Goal: Navigation & Orientation: Find specific page/section

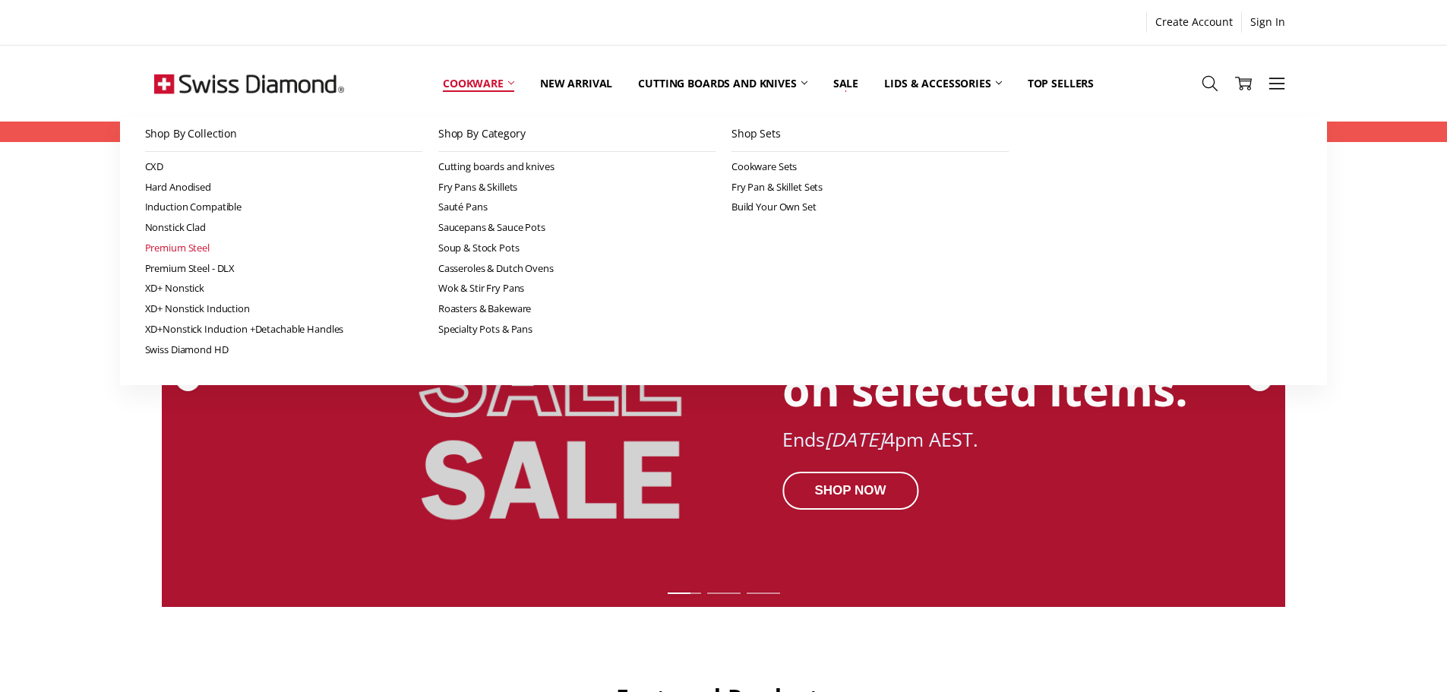
click at [202, 248] on link "Premium Steel" at bounding box center [283, 248] width 277 height 21
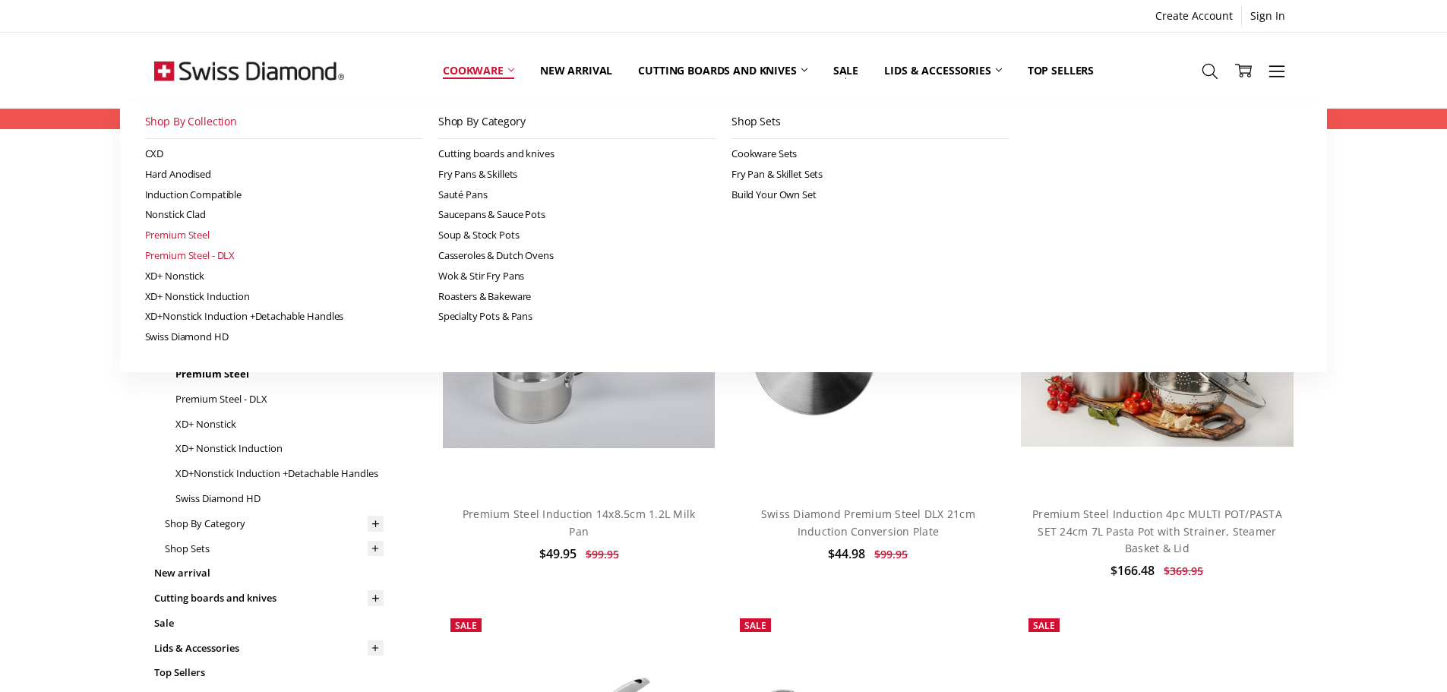
click at [204, 261] on link "Premium Steel - DLX" at bounding box center [283, 255] width 277 height 21
